Goal: Task Accomplishment & Management: Manage account settings

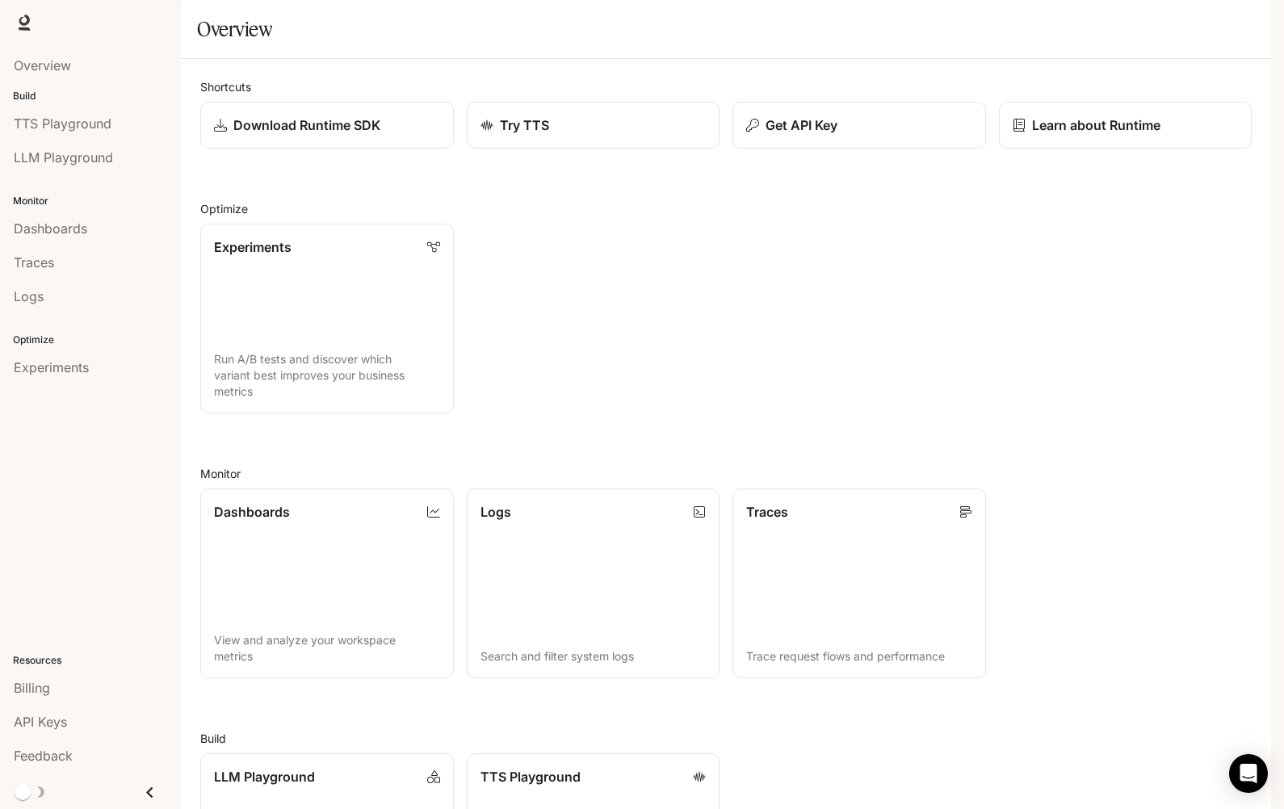
click at [1258, 27] on img "button" at bounding box center [1248, 22] width 23 height 23
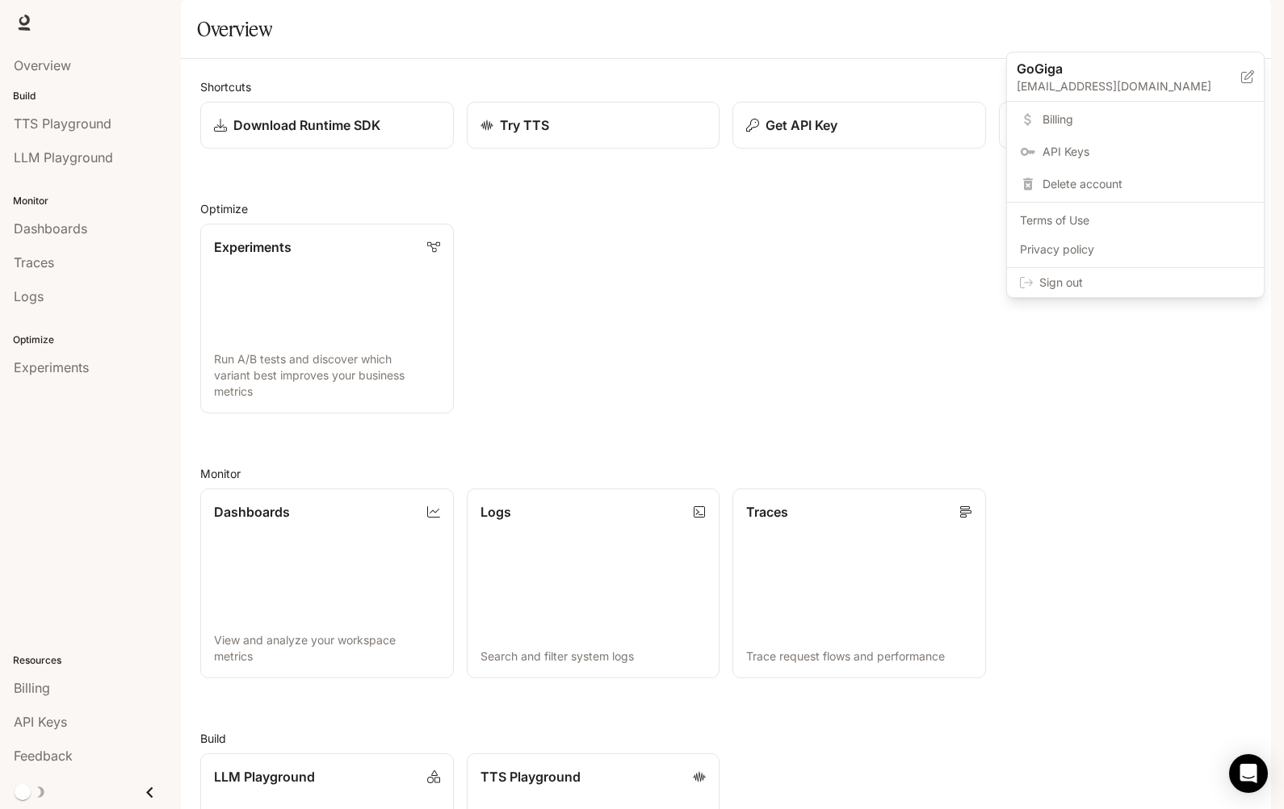
click at [1097, 126] on span "Billing" at bounding box center [1146, 119] width 208 height 16
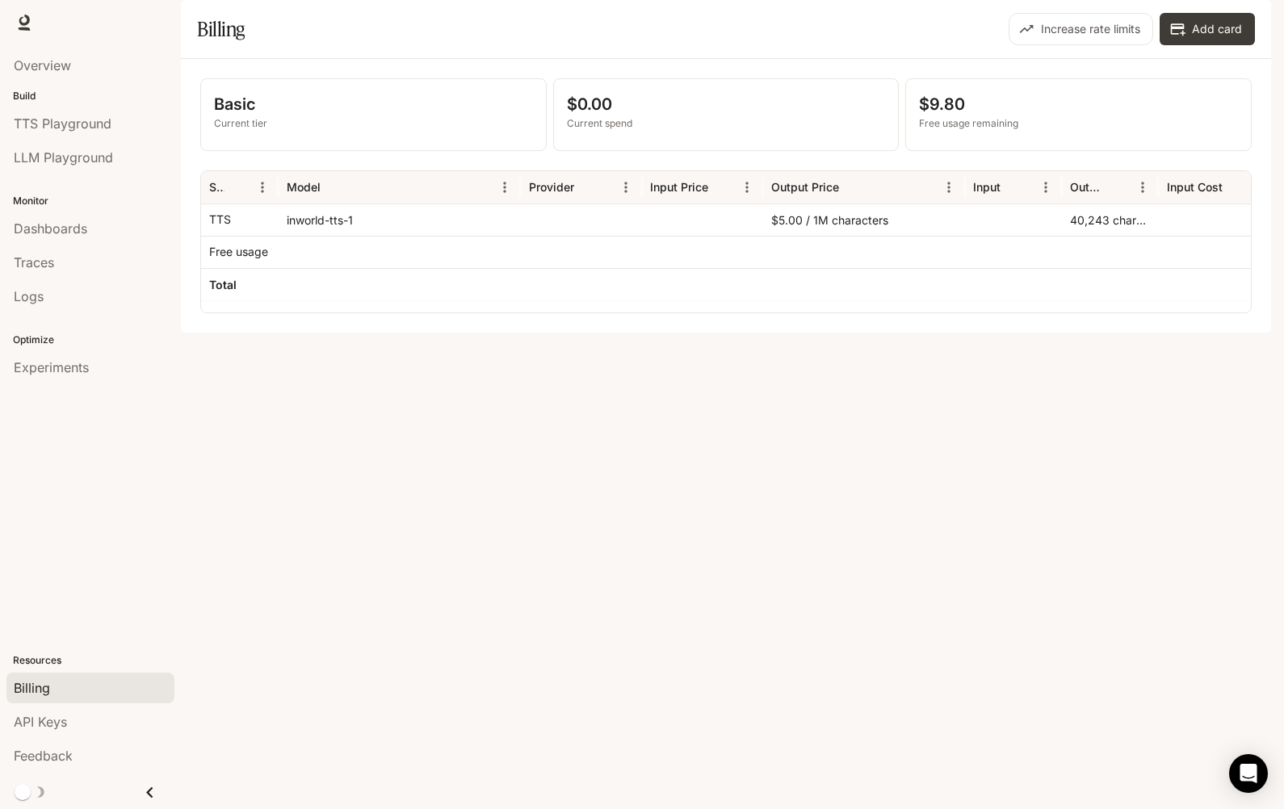
click at [1256, 7] on button "button" at bounding box center [1248, 22] width 32 height 32
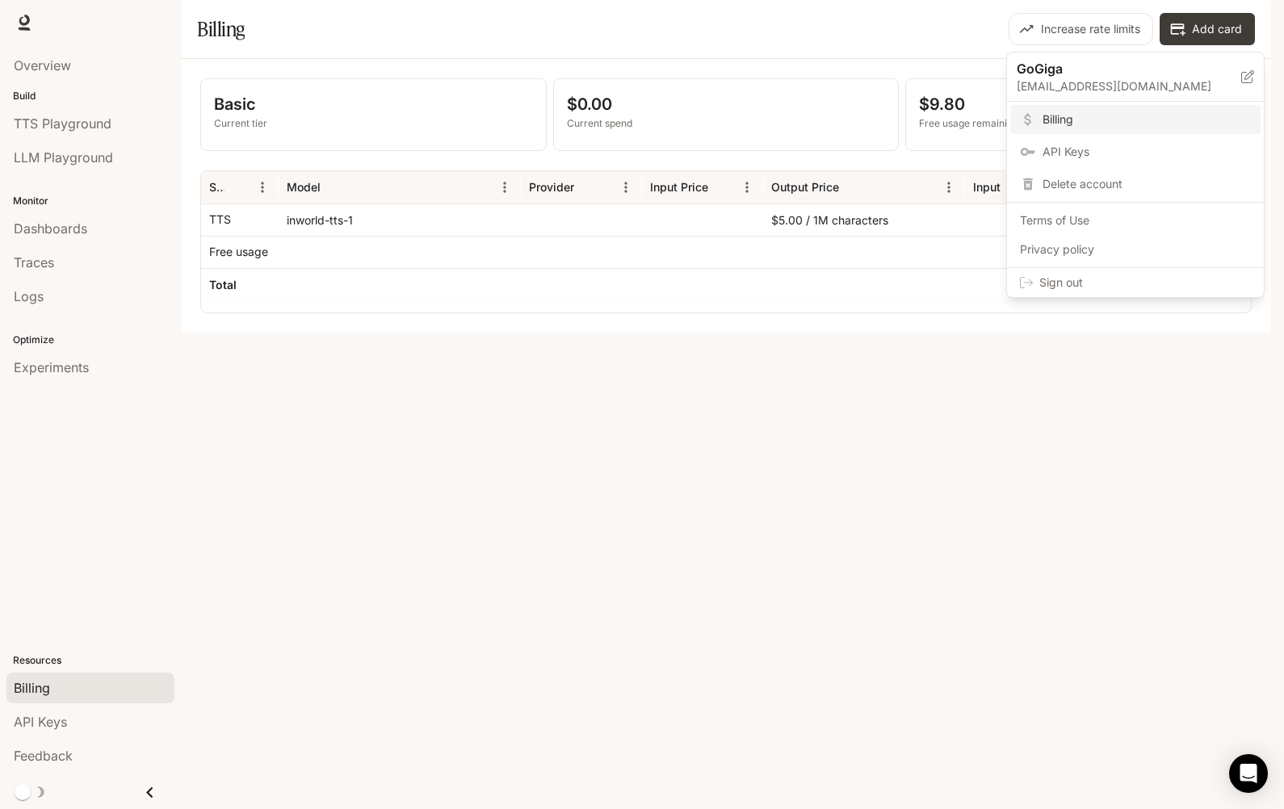
click at [1120, 159] on span "API Keys" at bounding box center [1146, 152] width 208 height 16
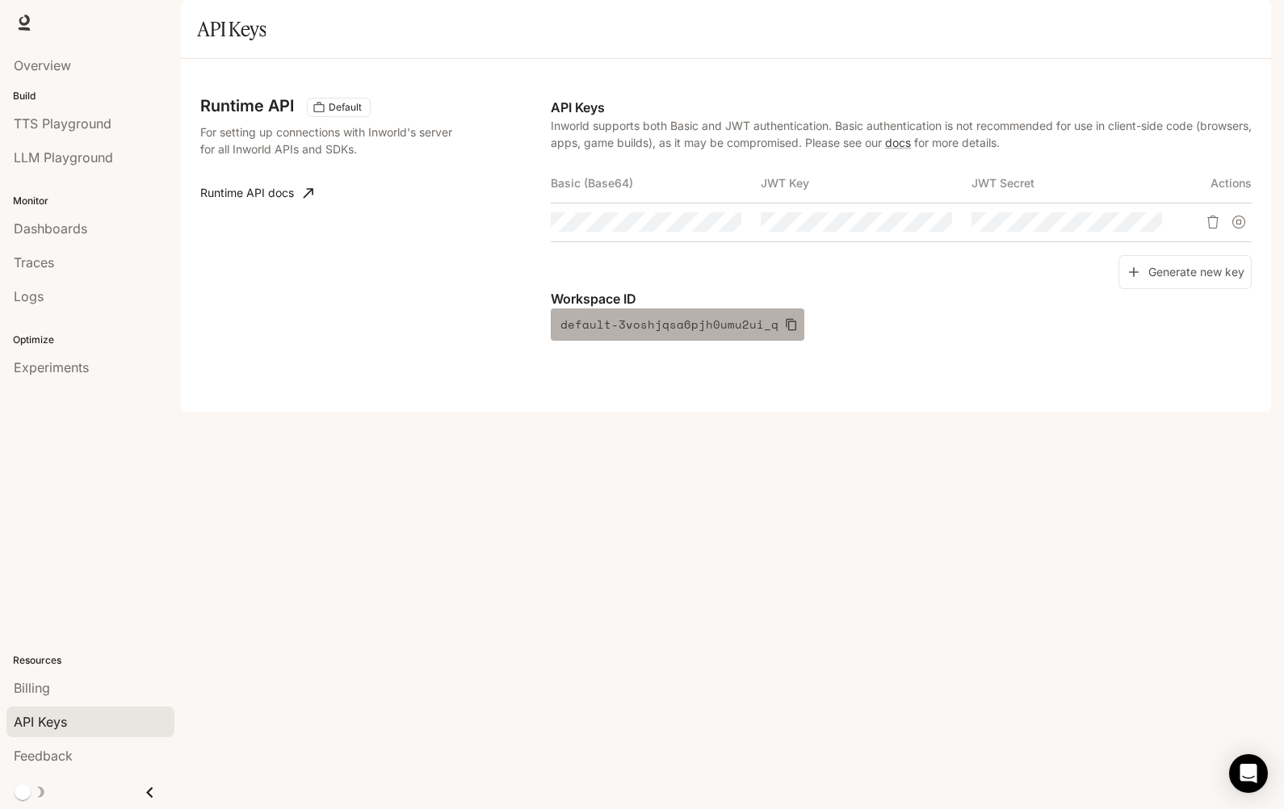
click at [785, 331] on icon "button" at bounding box center [791, 324] width 13 height 13
click at [723, 229] on icon "Copy Basic (Base64)" at bounding box center [727, 222] width 13 height 13
click at [700, 229] on icon "button" at bounding box center [698, 222] width 13 height 13
click at [0, 0] on button "Copy Basic (Base64)" at bounding box center [0, 0] width 0 height 0
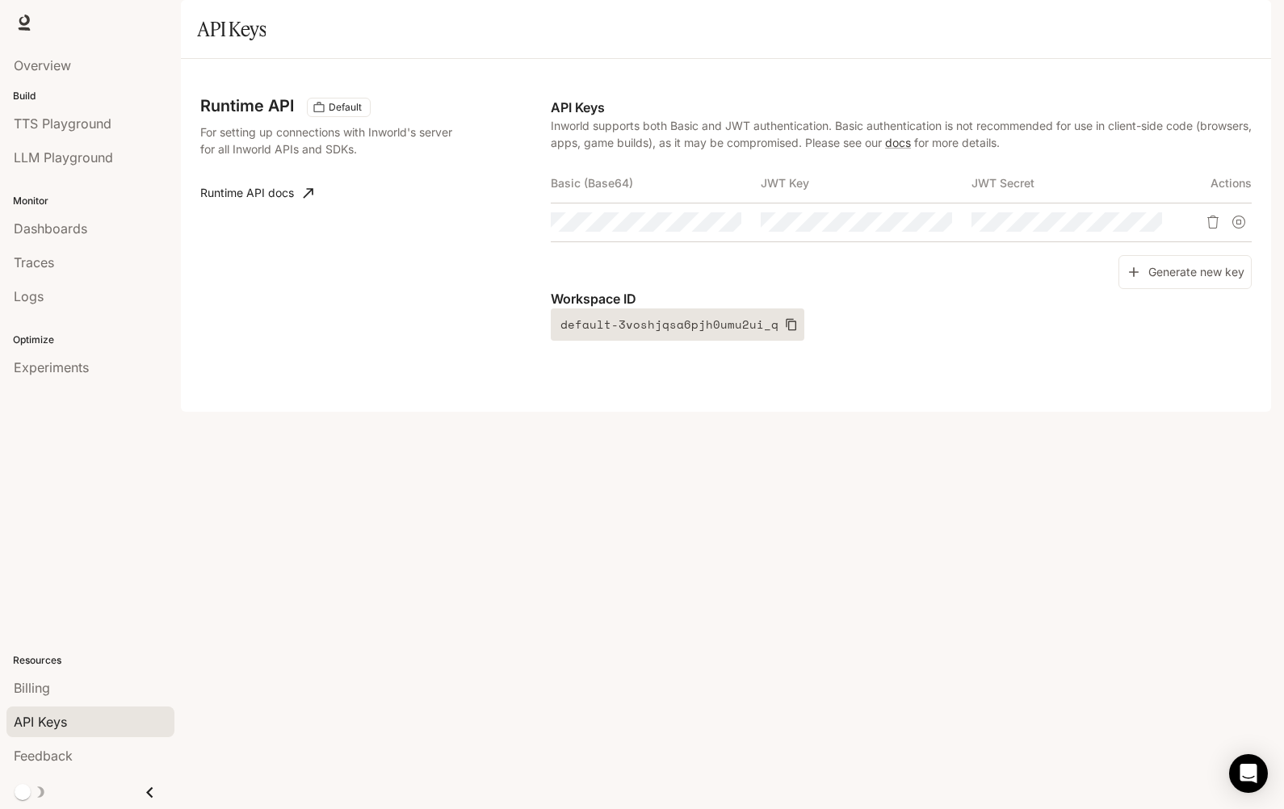
click at [785, 331] on icon "button" at bounding box center [791, 324] width 13 height 13
click at [731, 229] on icon "Copy Basic (Base64)" at bounding box center [727, 222] width 13 height 13
click at [771, 341] on button "default-3voshjqsa6pjh0umu2ui_q" at bounding box center [678, 324] width 254 height 32
click at [735, 236] on button "Copy Basic (Base64)" at bounding box center [727, 221] width 27 height 27
drag, startPoint x: 782, startPoint y: 368, endPoint x: 753, endPoint y: 324, distance: 52.6
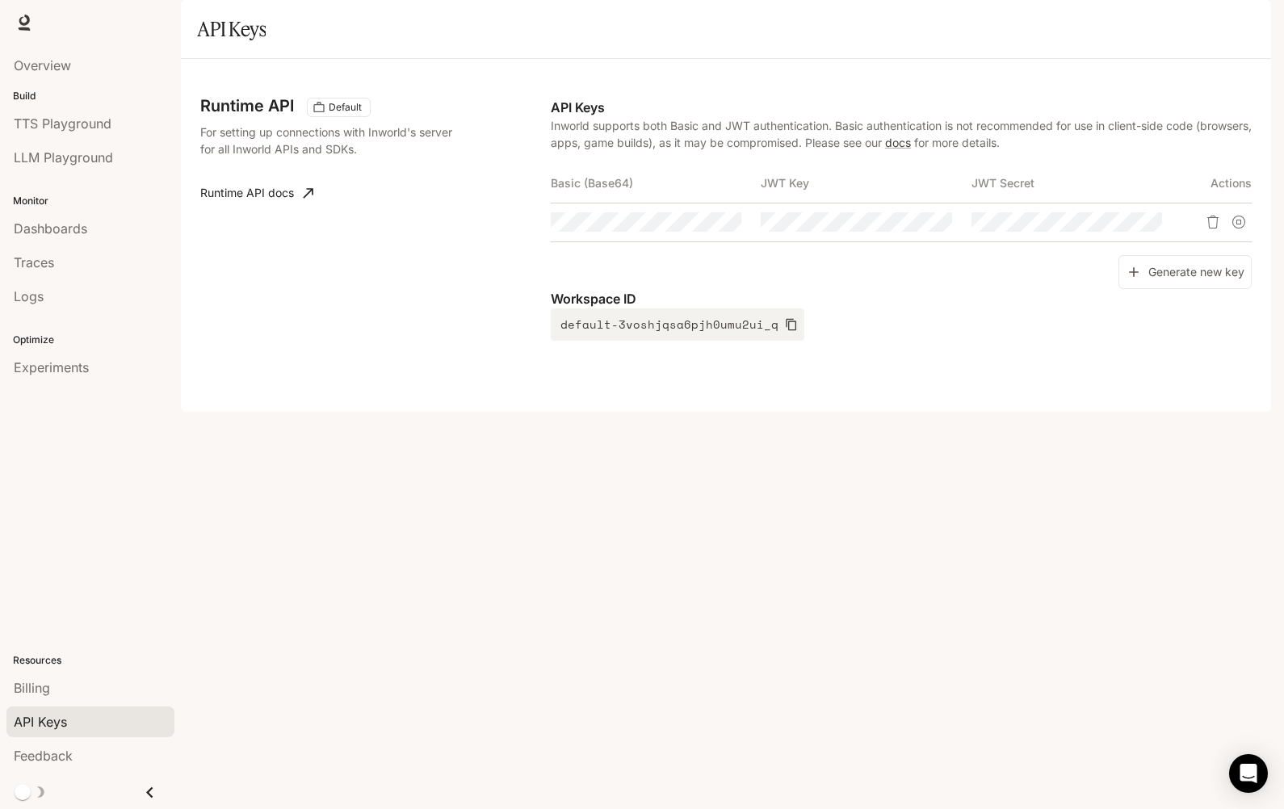
click at [785, 331] on icon "button" at bounding box center [791, 324] width 13 height 13
click at [937, 229] on icon "Copy Key" at bounding box center [938, 222] width 13 height 13
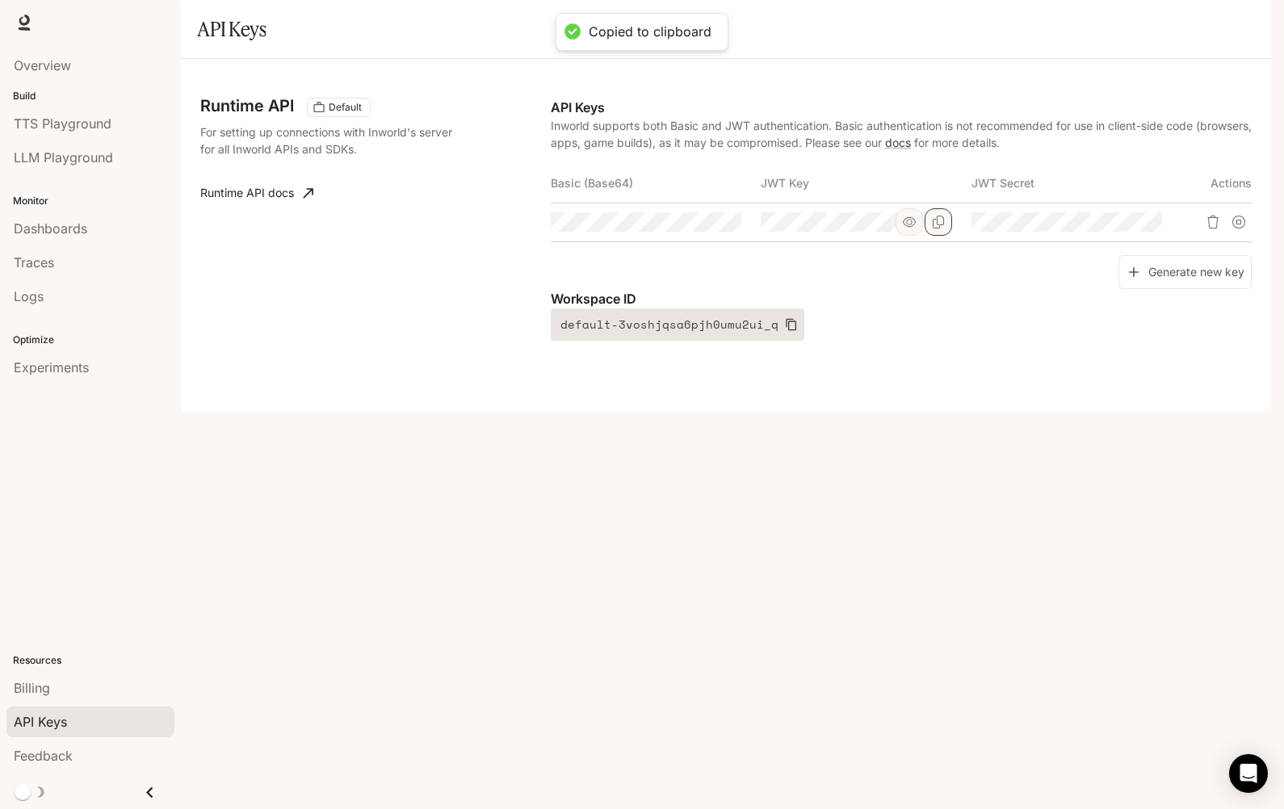
click at [773, 341] on button "default-3voshjqsa6pjh0umu2ui_q" at bounding box center [678, 324] width 254 height 32
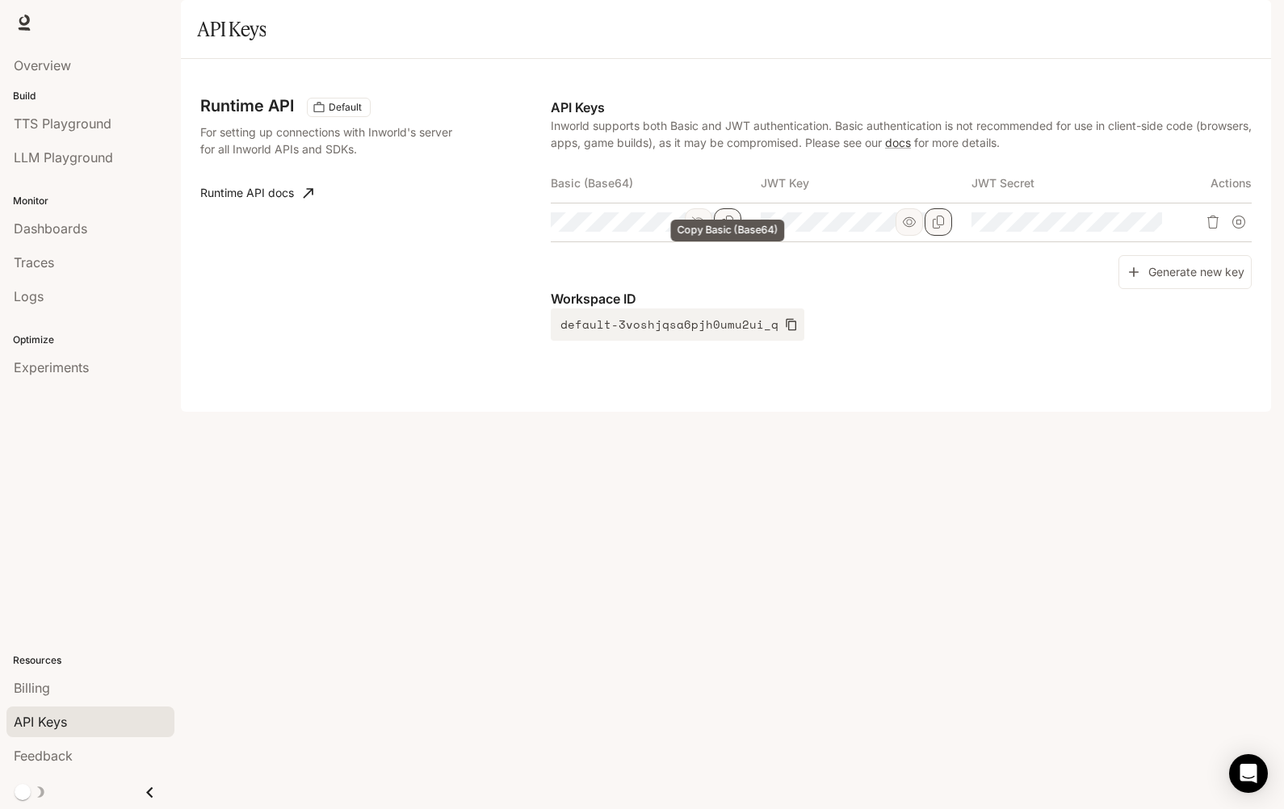
click at [723, 229] on icon "Copy Basic (Base64)" at bounding box center [727, 222] width 13 height 13
click at [793, 341] on button "default-3voshjqsa6pjh0umu2ui_q" at bounding box center [678, 324] width 254 height 32
drag, startPoint x: 724, startPoint y: 271, endPoint x: 719, endPoint y: 258, distance: 14.6
click at [725, 229] on icon "Copy Basic (Base64)" at bounding box center [727, 222] width 13 height 13
click at [786, 331] on icon "button" at bounding box center [791, 325] width 10 height 12
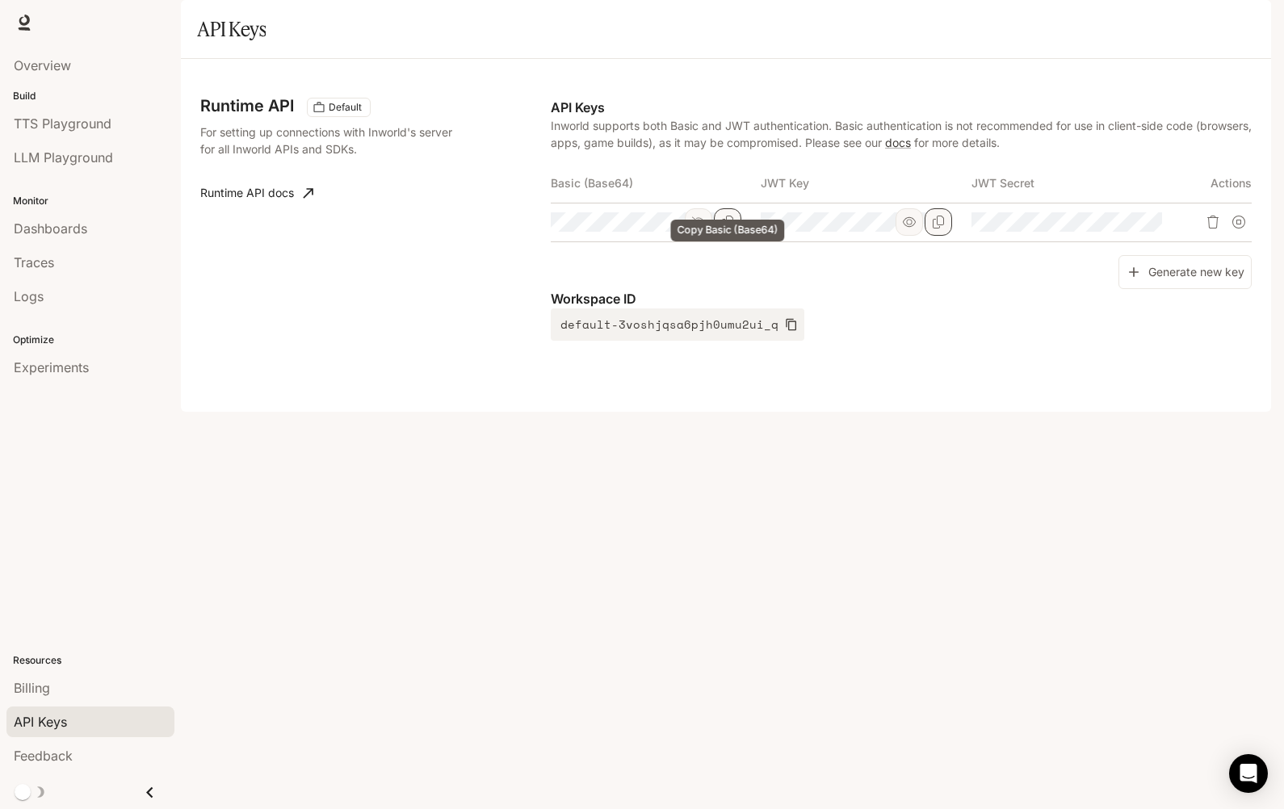
drag, startPoint x: 728, startPoint y: 272, endPoint x: 724, endPoint y: 256, distance: 16.5
click at [728, 229] on icon "Copy Basic (Base64)" at bounding box center [727, 222] width 13 height 13
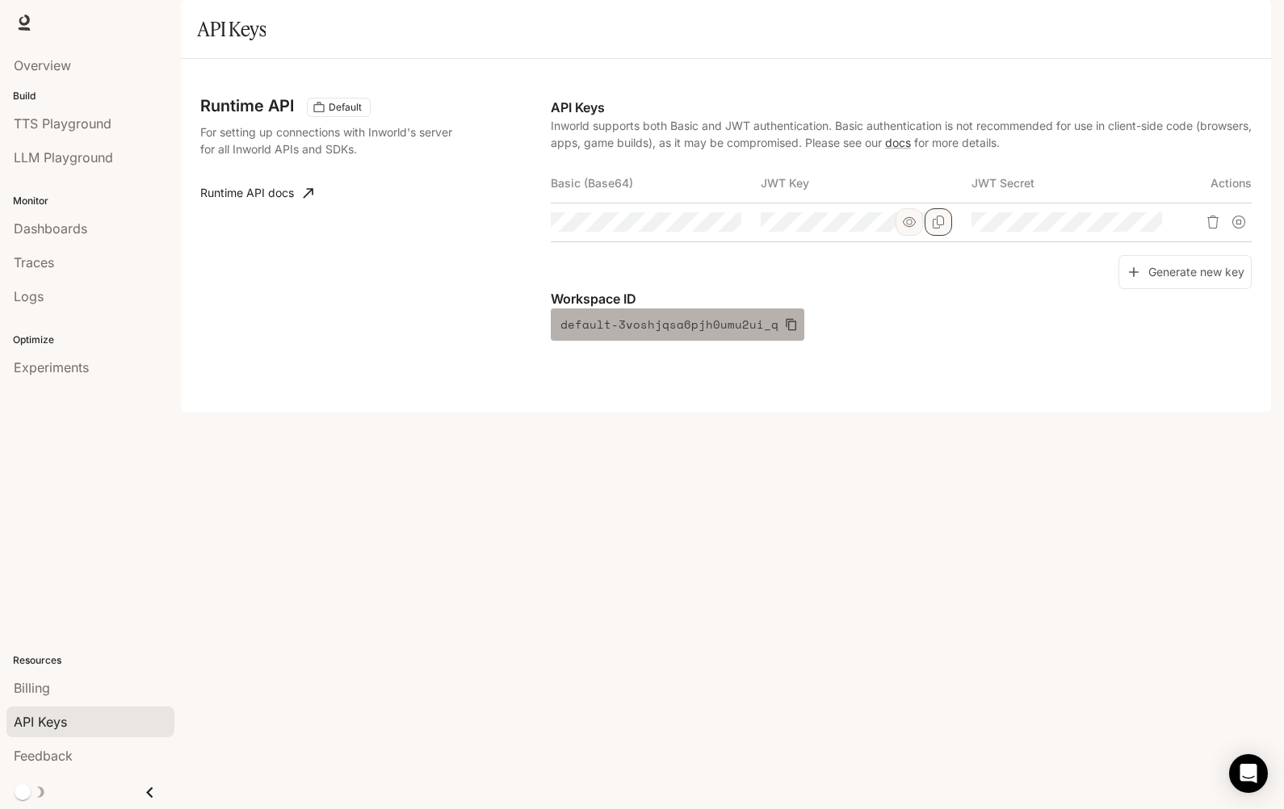
click at [783, 341] on button "default-3voshjqsa6pjh0umu2ui_q" at bounding box center [678, 324] width 254 height 32
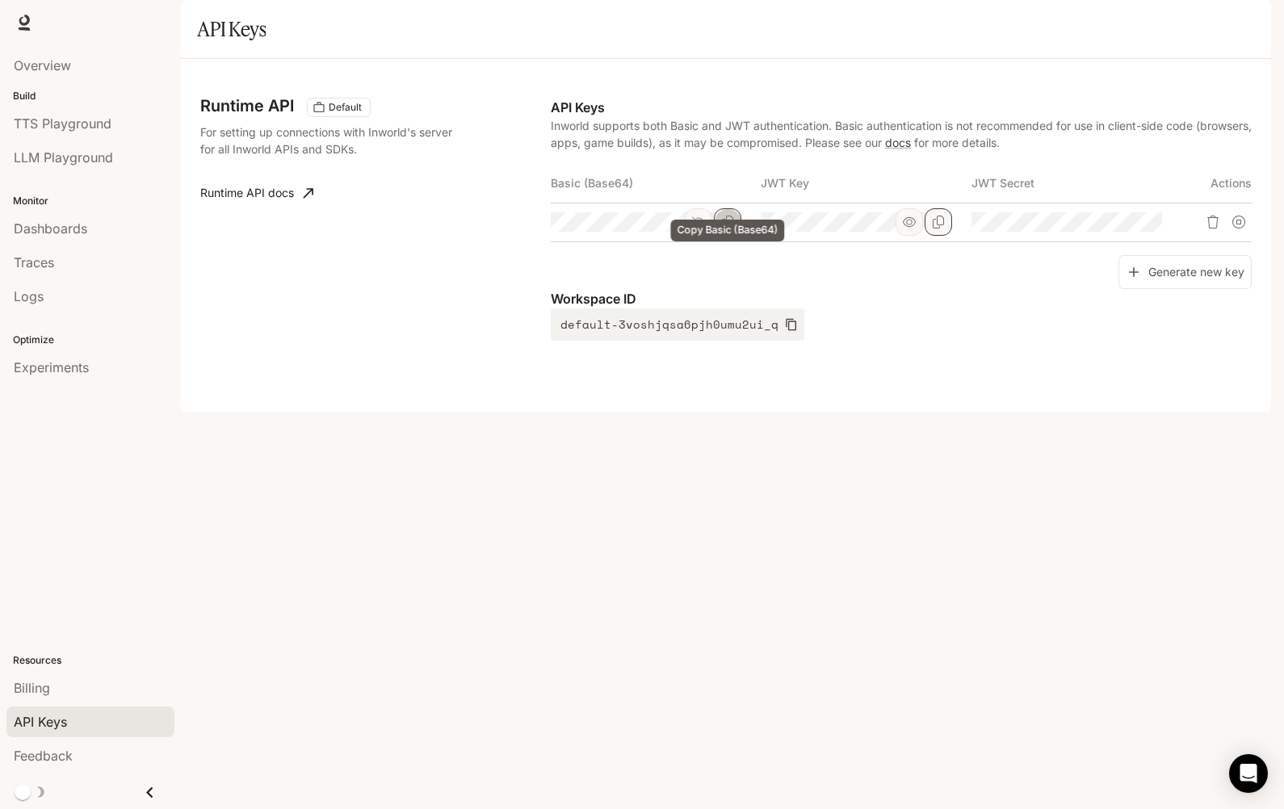
click at [737, 236] on button "Copy Basic (Base64)" at bounding box center [727, 221] width 27 height 27
click at [785, 331] on icon "button" at bounding box center [791, 324] width 13 height 13
click at [728, 229] on icon "Copy Basic (Base64)" at bounding box center [727, 222] width 13 height 13
click at [785, 331] on icon "button" at bounding box center [791, 324] width 13 height 13
click at [721, 236] on button "Copy Basic (Base64)" at bounding box center [727, 221] width 27 height 27
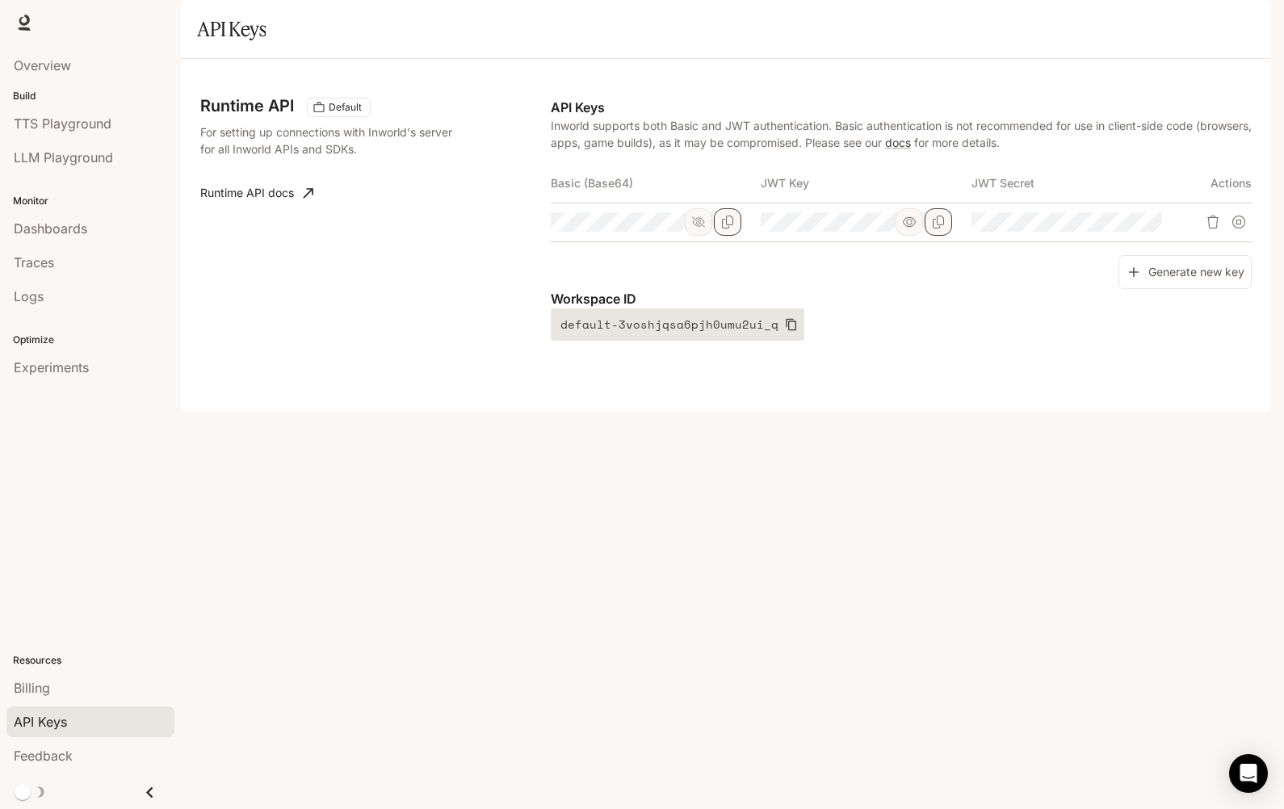
click at [773, 341] on button "default-3voshjqsa6pjh0umu2ui_q" at bounding box center [678, 324] width 254 height 32
drag, startPoint x: 723, startPoint y: 265, endPoint x: 680, endPoint y: 223, distance: 60.0
click at [0, 0] on icon "Copy Basic (Base64)" at bounding box center [0, 0] width 0 height 0
click at [786, 331] on icon "button" at bounding box center [791, 325] width 10 height 12
click at [723, 229] on icon "Copy Basic (Base64)" at bounding box center [727, 222] width 13 height 13
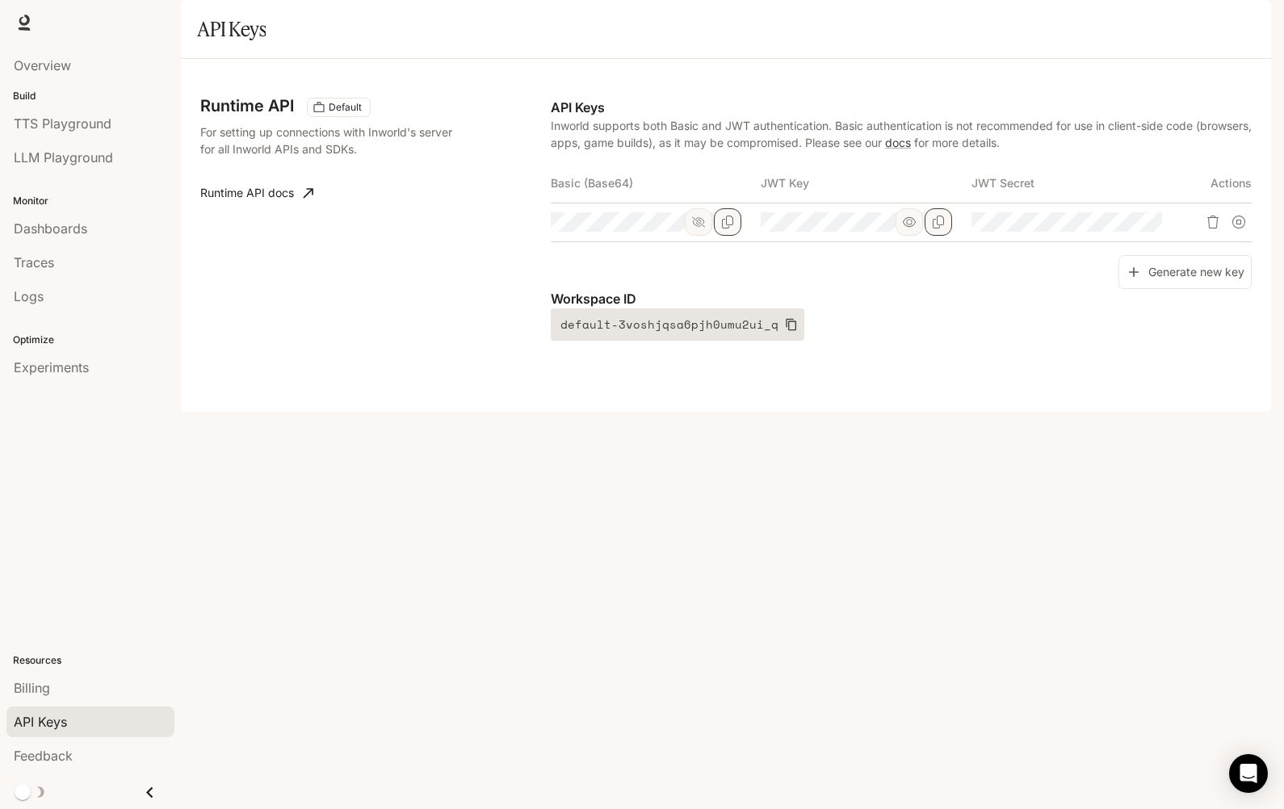
click at [786, 331] on icon "button" at bounding box center [791, 325] width 10 height 12
click at [725, 229] on icon "Copy Basic (Base64)" at bounding box center [727, 222] width 13 height 13
click at [784, 341] on button "default-3voshjqsa6pjh0umu2ui_q" at bounding box center [678, 324] width 254 height 32
click at [728, 229] on icon "Copy Basic (Base64)" at bounding box center [727, 222] width 13 height 13
drag, startPoint x: 779, startPoint y: 365, endPoint x: 774, endPoint y: 358, distance: 8.7
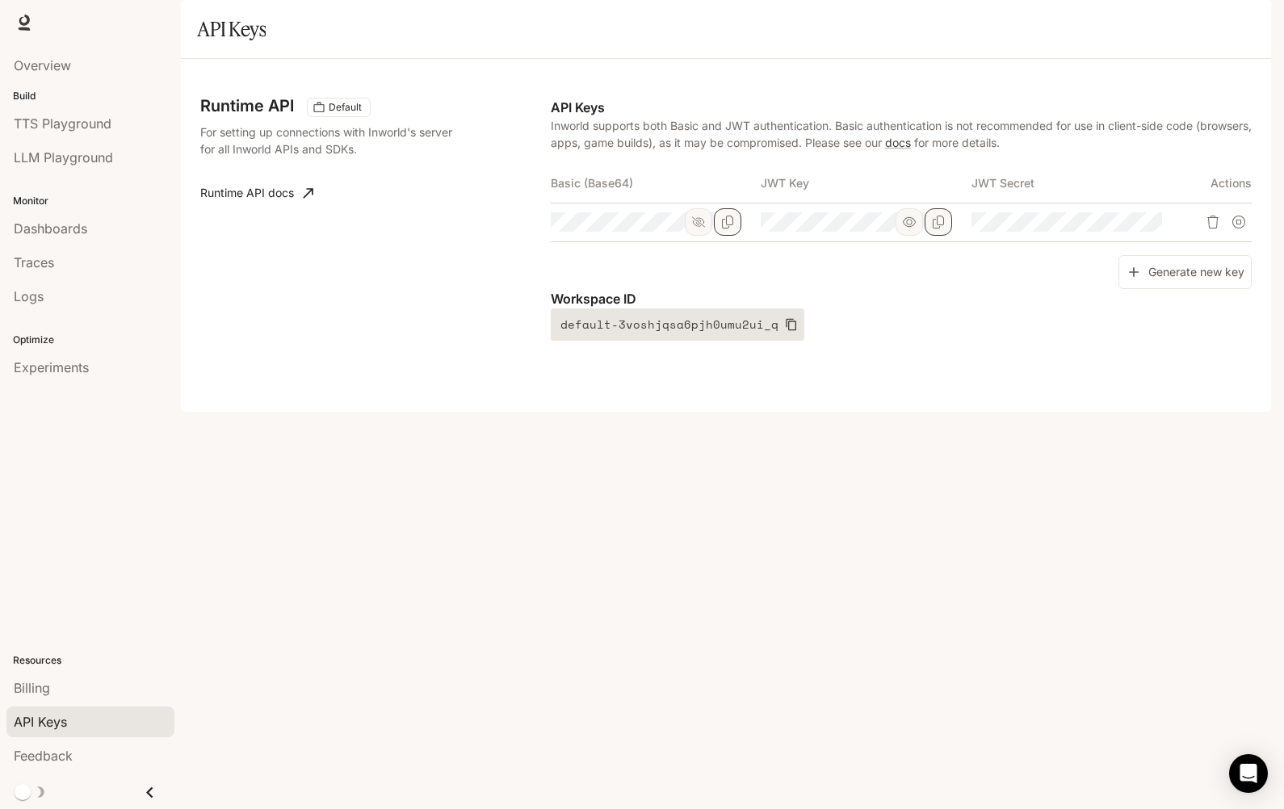
click at [785, 331] on icon "button" at bounding box center [791, 324] width 13 height 13
click at [724, 229] on icon "Copy Basic (Base64)" at bounding box center [727, 222] width 13 height 13
click at [786, 331] on icon "button" at bounding box center [791, 325] width 10 height 12
click at [738, 236] on button "Copy Basic (Base64)" at bounding box center [727, 221] width 27 height 27
click at [770, 341] on button "default-3voshjqsa6pjh0umu2ui_q" at bounding box center [678, 324] width 254 height 32
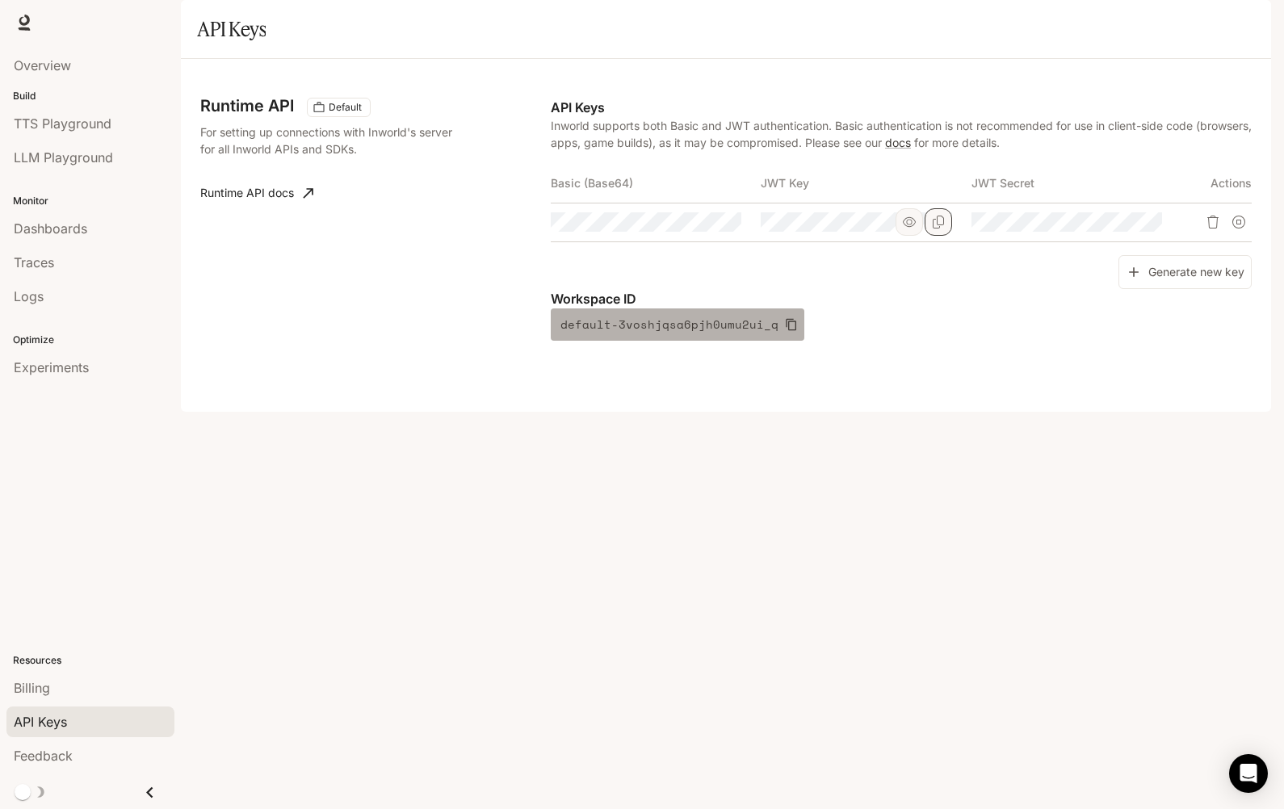
click at [773, 341] on button "default-3voshjqsa6pjh0umu2ui_q" at bounding box center [678, 324] width 254 height 32
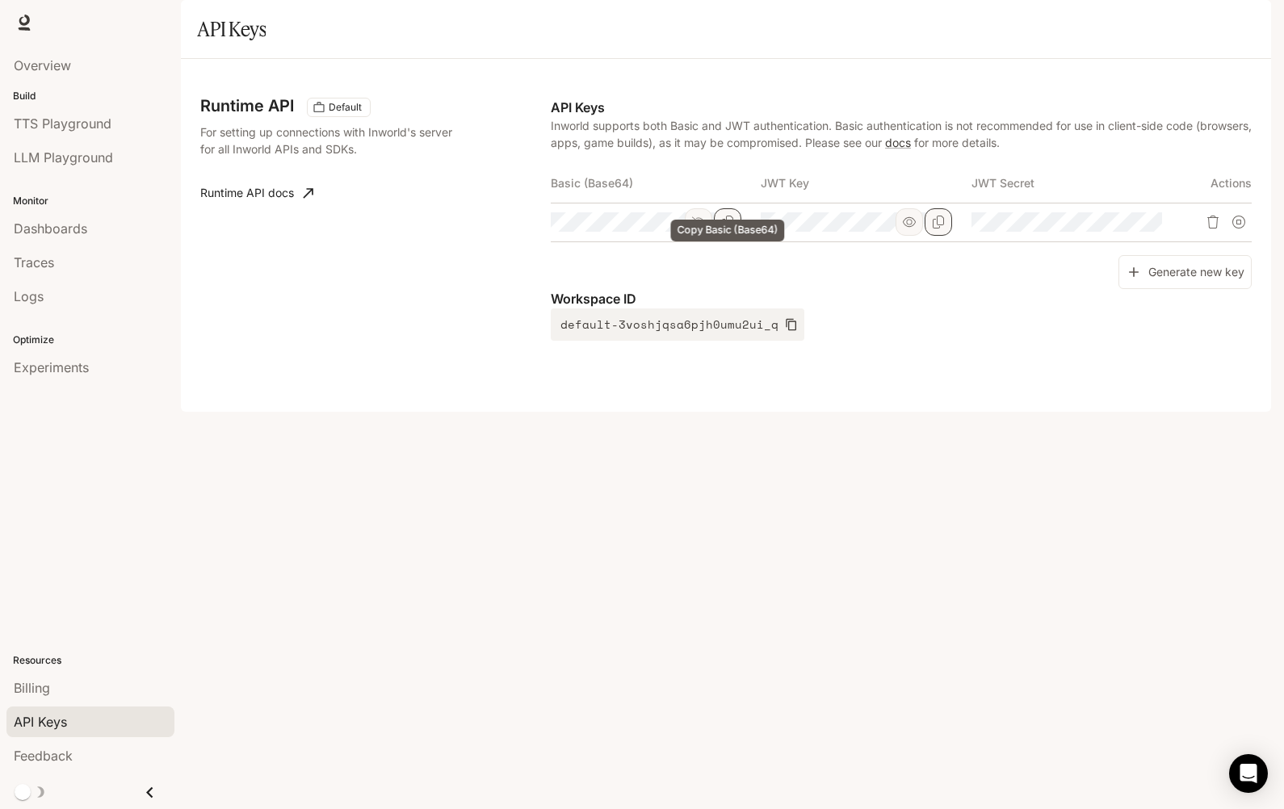
click at [732, 229] on icon "Copy Basic (Base64)" at bounding box center [727, 222] width 13 height 13
click at [774, 341] on button "default-3voshjqsa6pjh0umu2ui_q" at bounding box center [678, 324] width 254 height 32
